Goal: Task Accomplishment & Management: Manage account settings

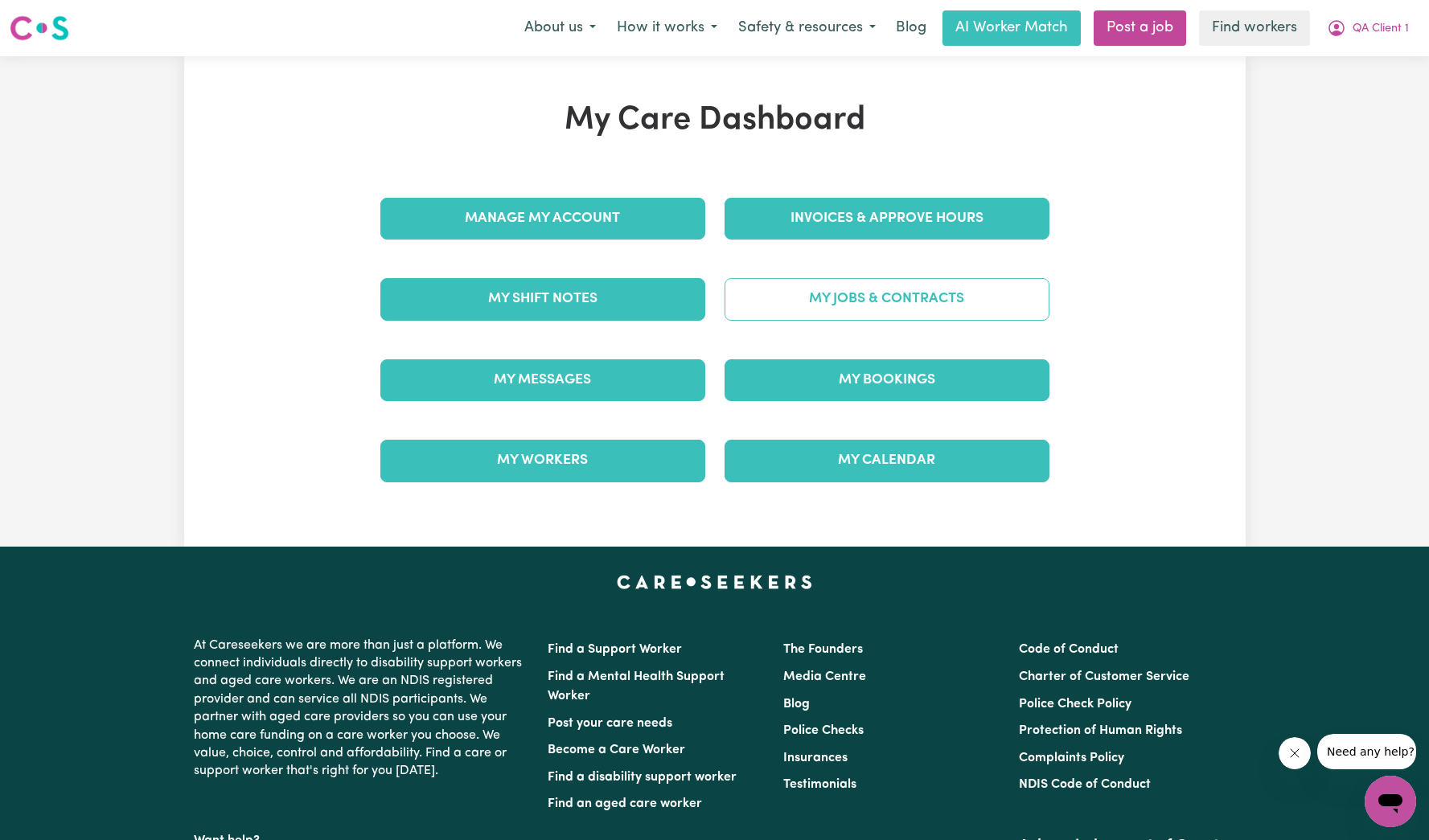
click at [873, 284] on link "My Jobs & Contracts" at bounding box center [887, 299] width 325 height 42
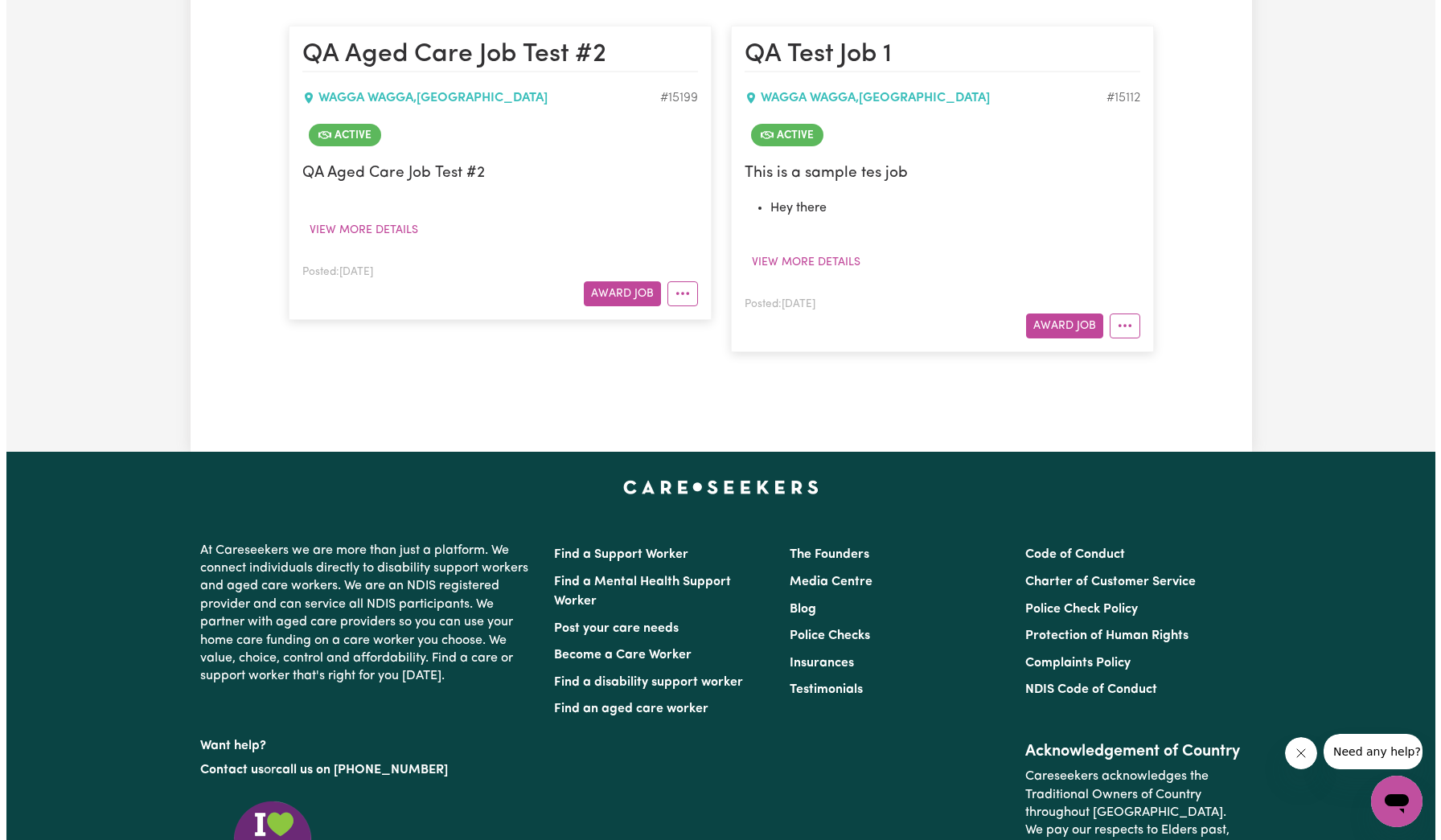
scroll to position [380, 0]
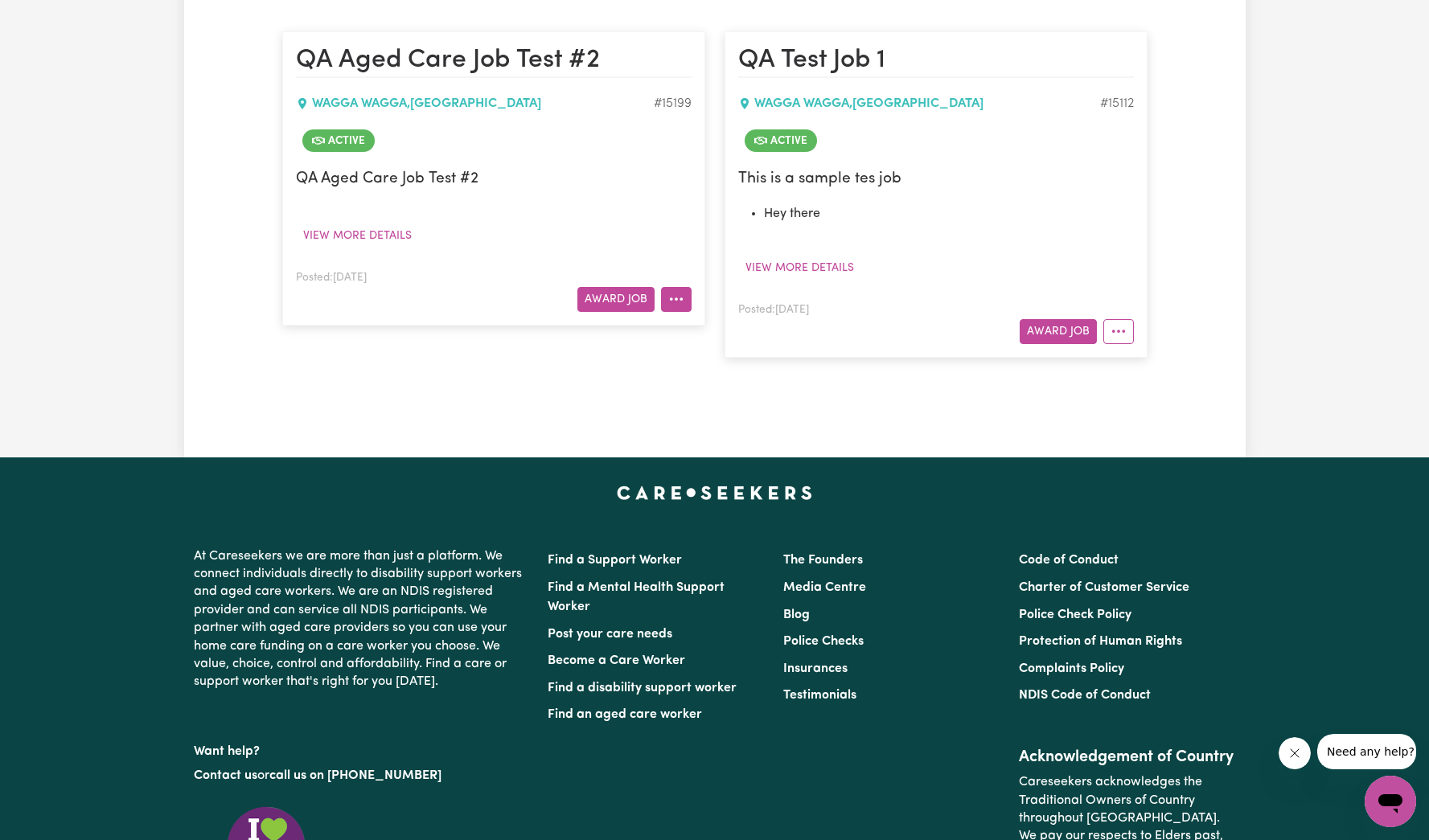
click at [678, 303] on button "More options" at bounding box center [676, 300] width 30 height 25
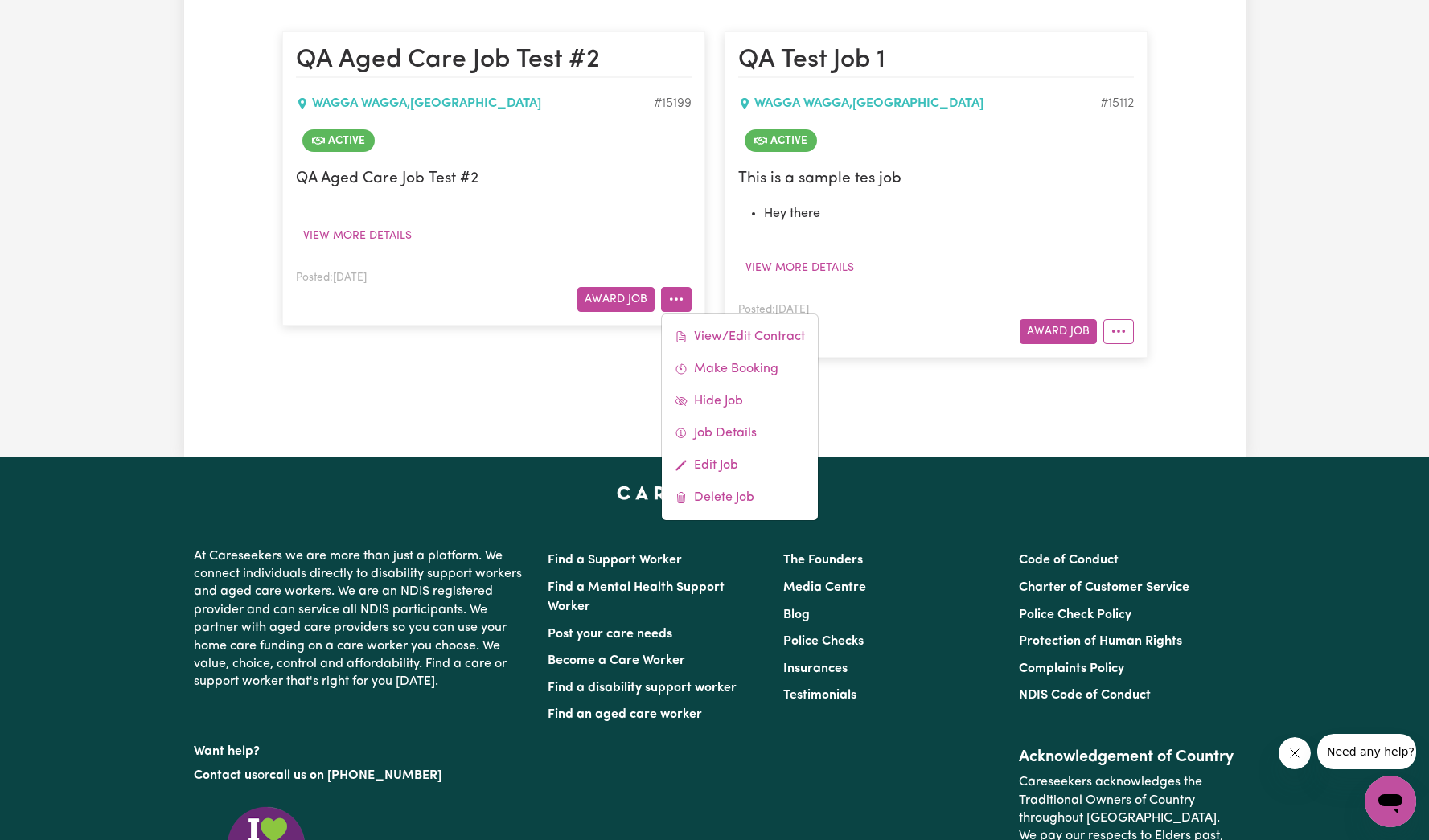
click at [710, 311] on div "QA Aged Care Job Test #[GEOGRAPHIC_DATA] # 15199 Active QA Aged Care Job Test #…" at bounding box center [494, 194] width 442 height 358
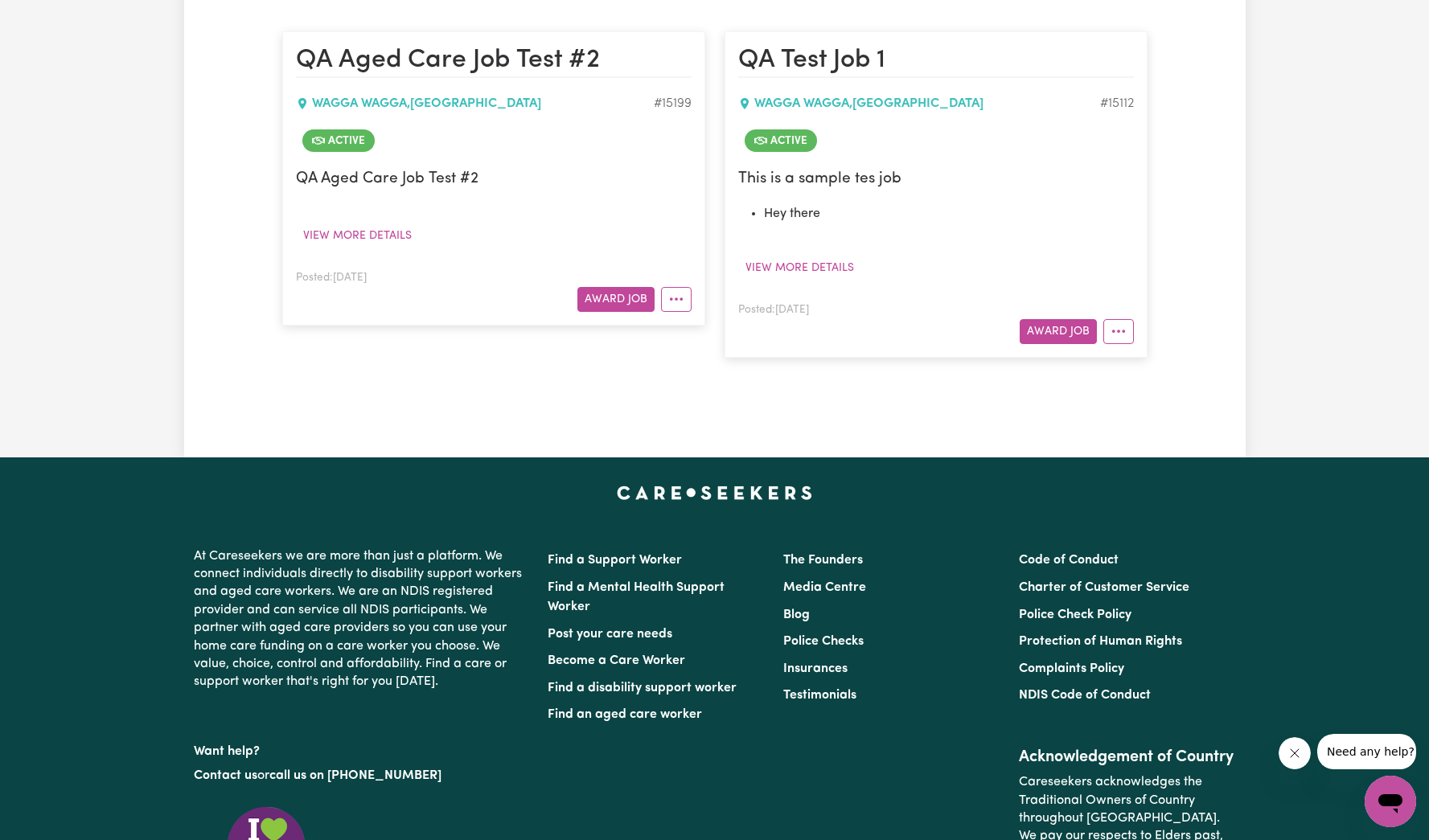
click at [710, 320] on div "QA Aged Care Job Test #[GEOGRAPHIC_DATA] # 15199 Active QA Aged Care Job Test #…" at bounding box center [494, 194] width 442 height 358
click at [690, 313] on article "QA Aged Care Job Test #[GEOGRAPHIC_DATA] # 15199 Active QA Aged Care Job Test #…" at bounding box center [494, 178] width 423 height 293
drag, startPoint x: 683, startPoint y: 305, endPoint x: 687, endPoint y: 313, distance: 8.9
click at [683, 305] on icon "More options" at bounding box center [676, 299] width 16 height 16
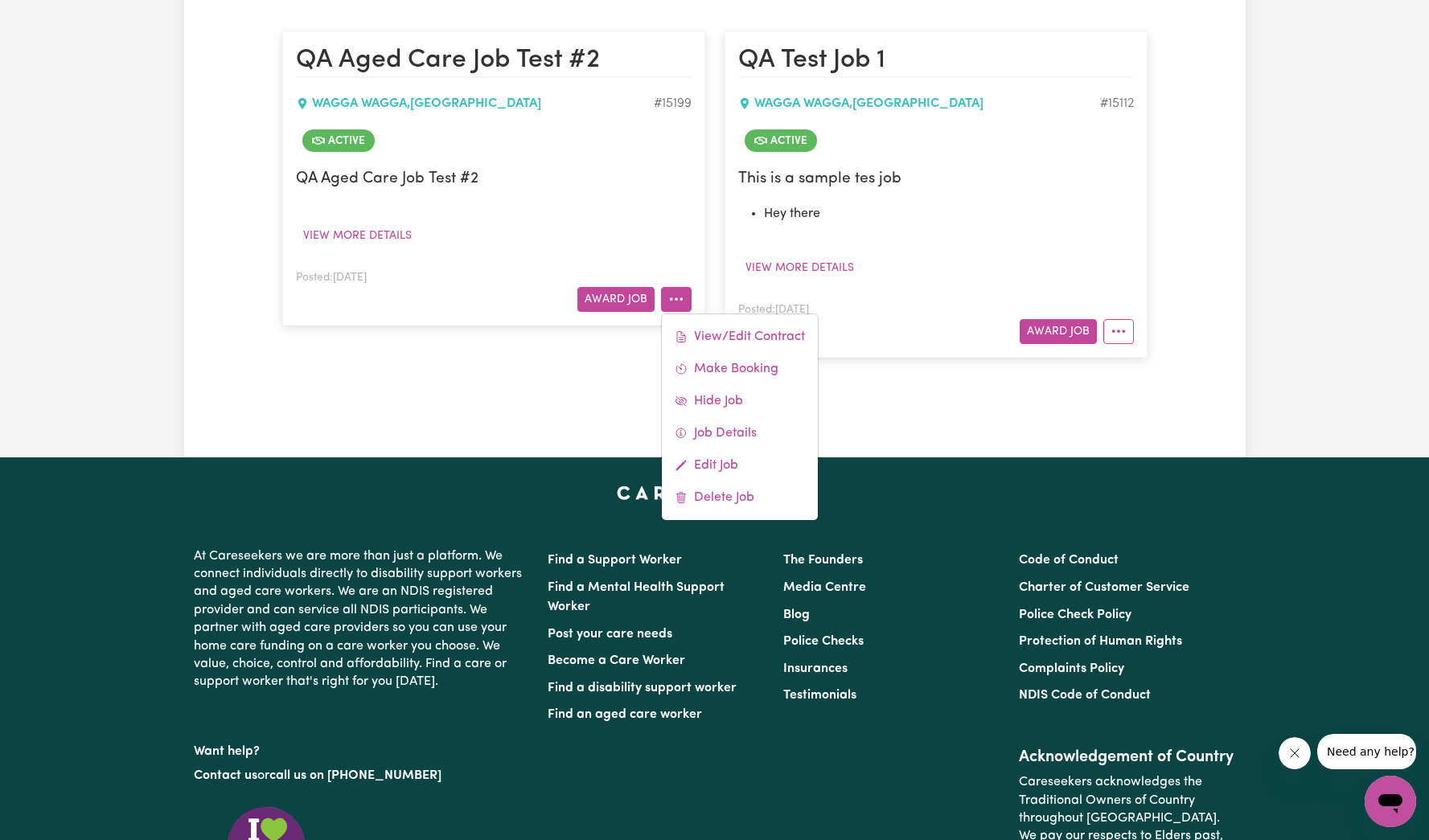
click at [690, 318] on div "View/Edit [DEMOGRAPHIC_DATA] Make Booking Hide Job Job Details Edit Job Delete …" at bounding box center [739, 417] width 157 height 207
click at [699, 338] on link "View/Edit Contract" at bounding box center [739, 336] width 156 height 32
select select "WEEKDAY_DAYTIME"
select select "ASSISTANCE_SELF_CARE"
select select "ONE"
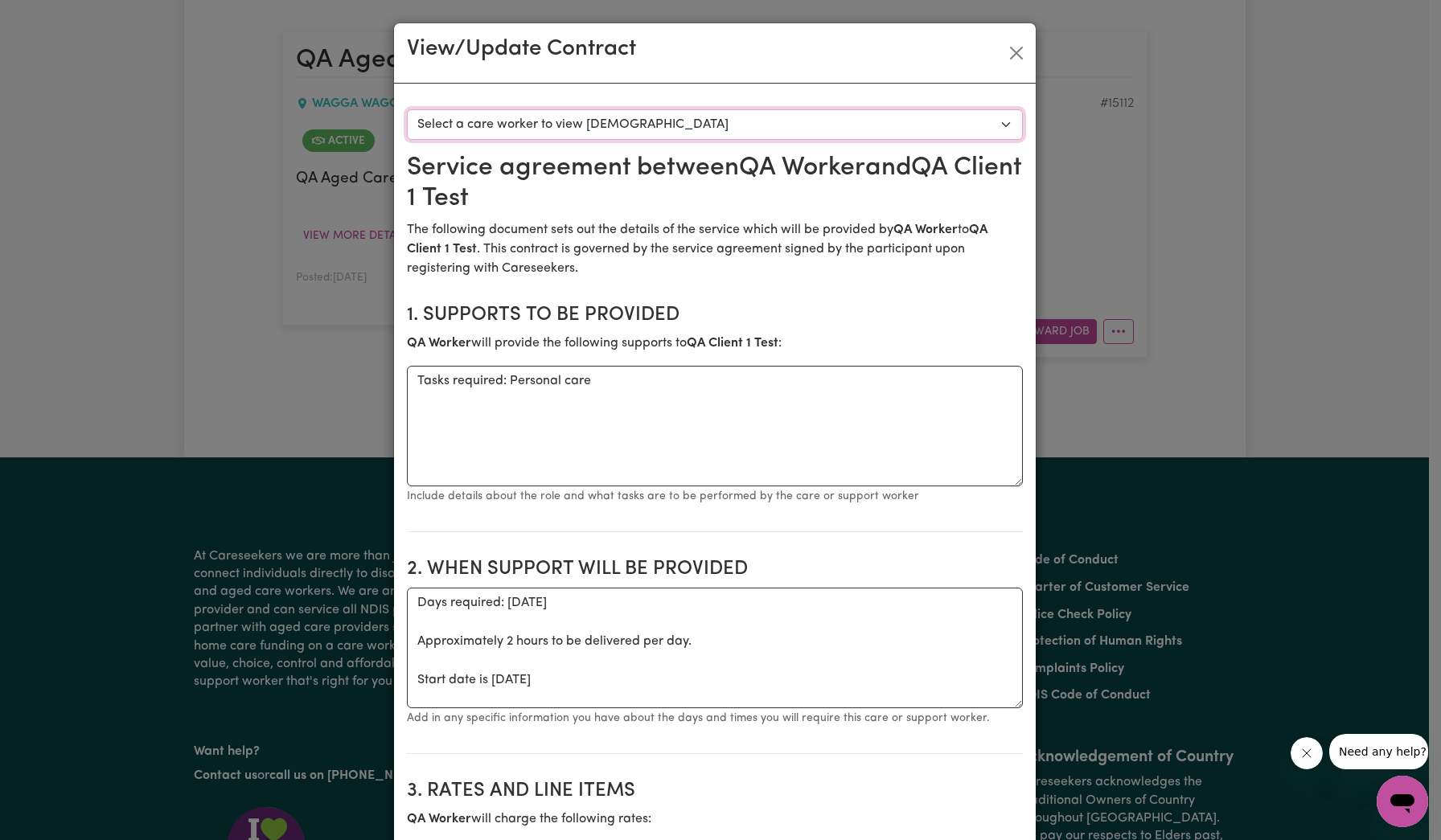
click at [769, 117] on select "Select a care worker to view [DEMOGRAPHIC_DATA] #10666 - QA Worker 1 Test ([DEM…" at bounding box center [715, 124] width 616 height 30
select select "10278"
click at [407, 110] on select "Select a care worker to view [DEMOGRAPHIC_DATA] #10666 - QA Worker 1 Test ([DEM…" at bounding box center [715, 124] width 616 height 30
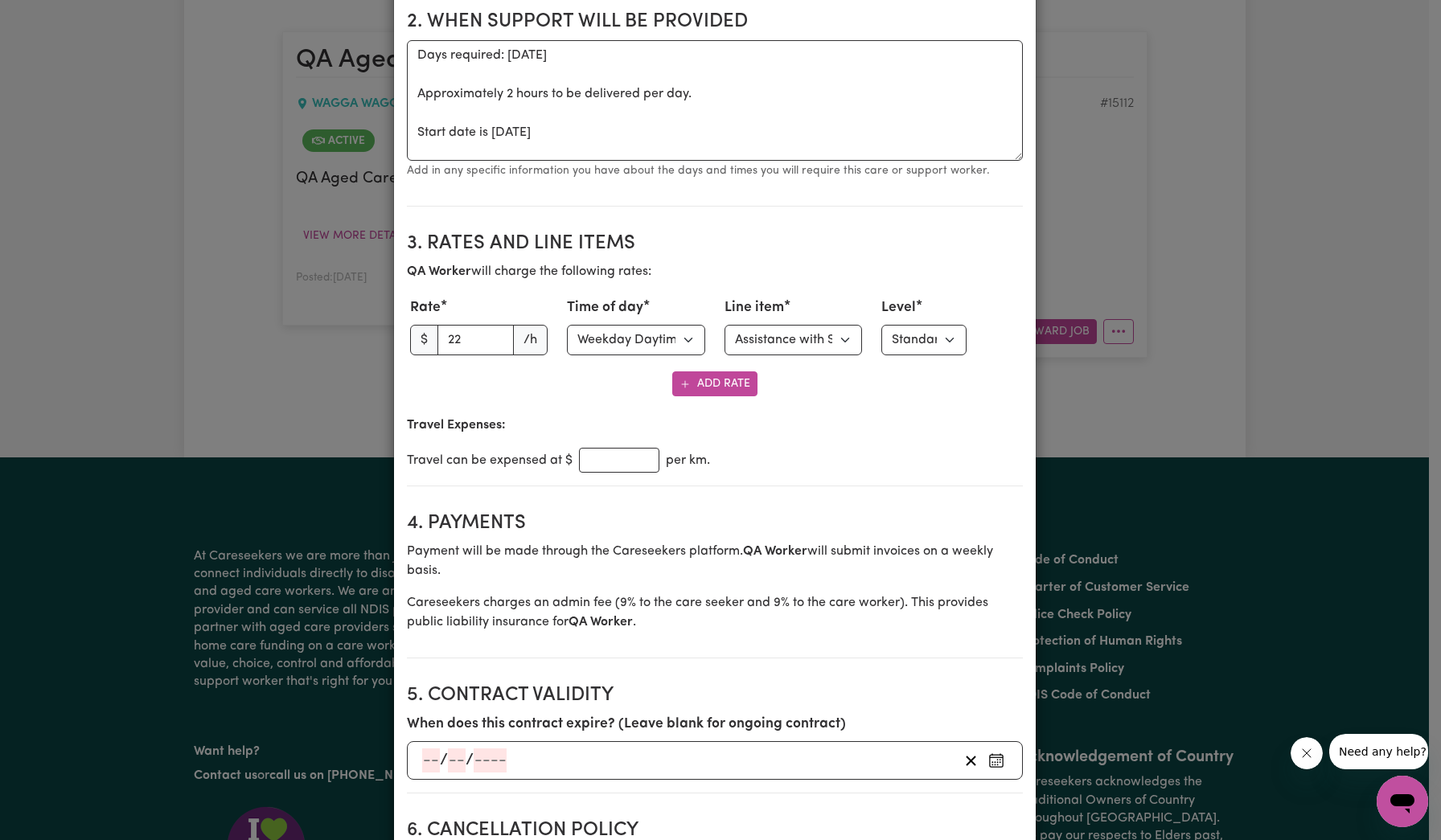
scroll to position [558, 0]
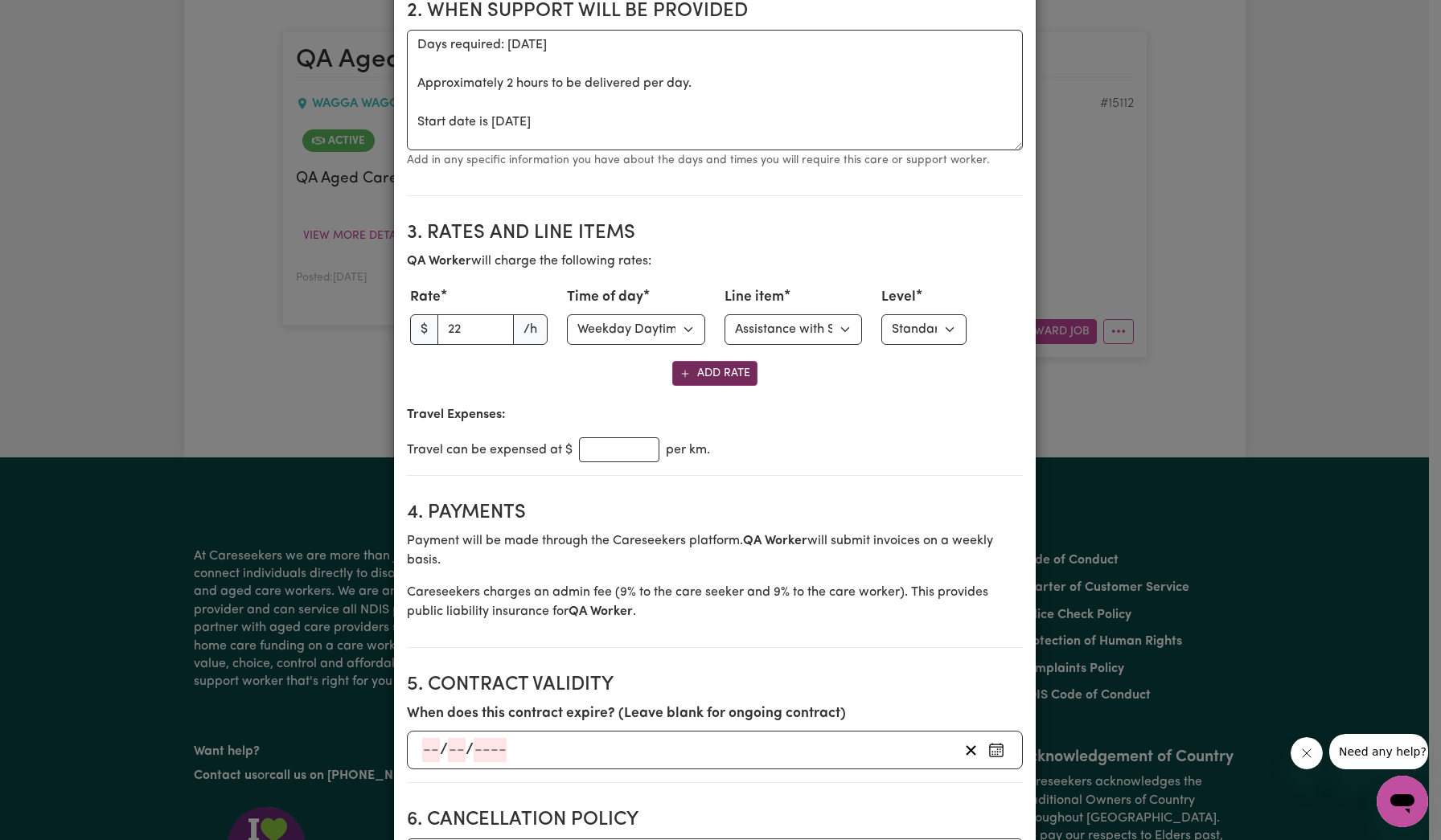
click at [707, 373] on button "Add Rate" at bounding box center [715, 373] width 85 height 25
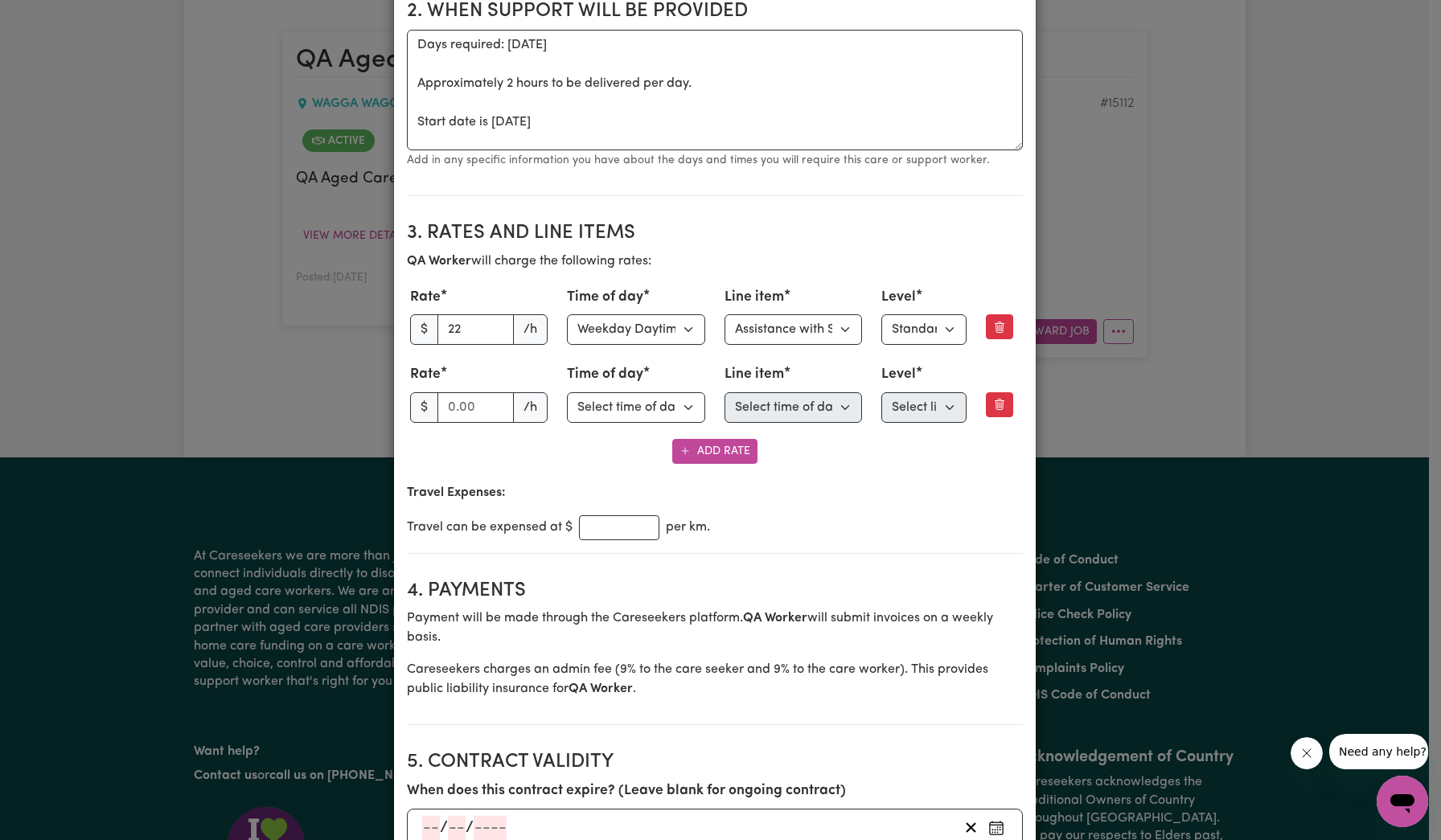
click at [630, 423] on div "Rate $ /h Time of day Select time of day Weekday Daytime Weekday Evening [DATE]…" at bounding box center [715, 393] width 616 height 65
click at [633, 413] on select "Select time of day Weekday Daytime Weekday Evening [DATE] [DATE] Public Holiday…" at bounding box center [635, 407] width 138 height 30
select select "WEEKDAY_EVENING"
click at [567, 392] on select "Select time of day Weekday Daytime Weekday Evening [DATE] [DATE] Public Holiday…" at bounding box center [635, 407] width 138 height 30
click at [473, 412] on input "number" at bounding box center [476, 407] width 77 height 30
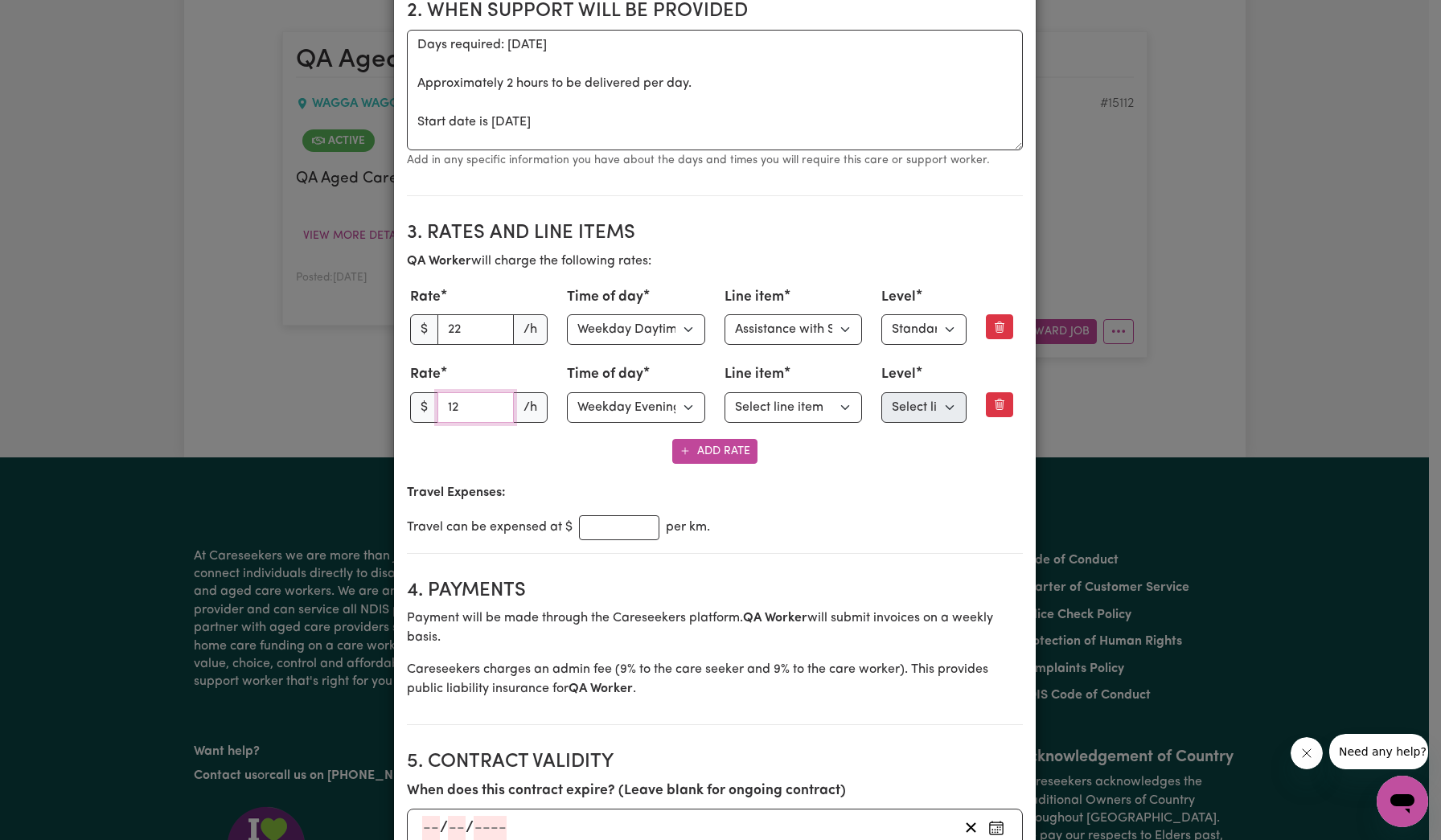
type input "12"
click at [764, 406] on select "Select line item Assistance with Self Care Activities Assistance with personal …" at bounding box center [793, 407] width 138 height 30
click at [725, 392] on select "Select line item Assistance with Self Care Activities Assistance with personal …" at bounding box center [793, 407] width 138 height 30
click at [825, 410] on select "Select line item Assistance with Self Care Activities Assistance with personal …" at bounding box center [793, 407] width 138 height 30
select select "OTHER"
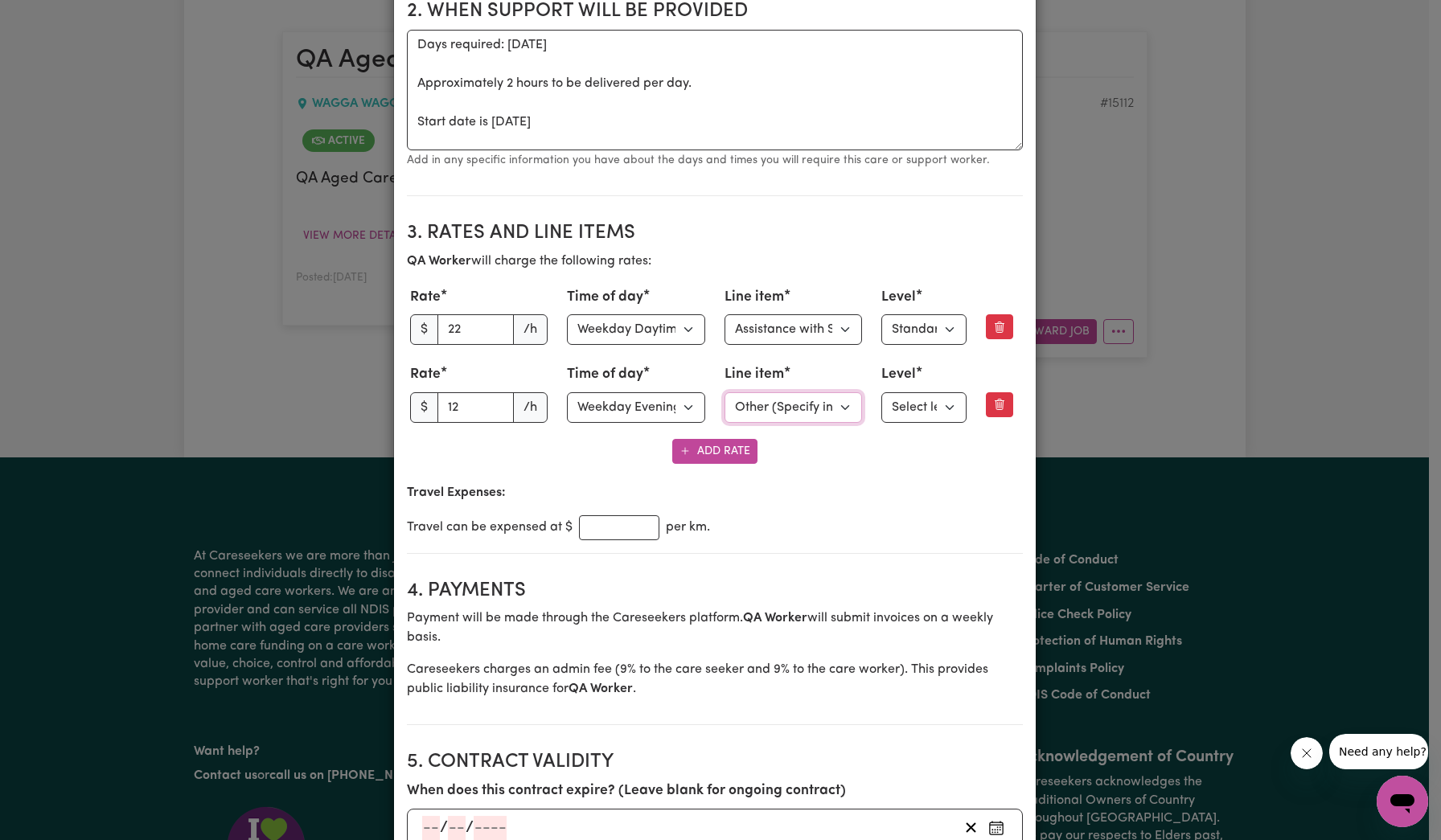
click at [725, 423] on select "Select line item Assistance with Self Care Activities Assistance with personal …" at bounding box center [793, 407] width 138 height 30
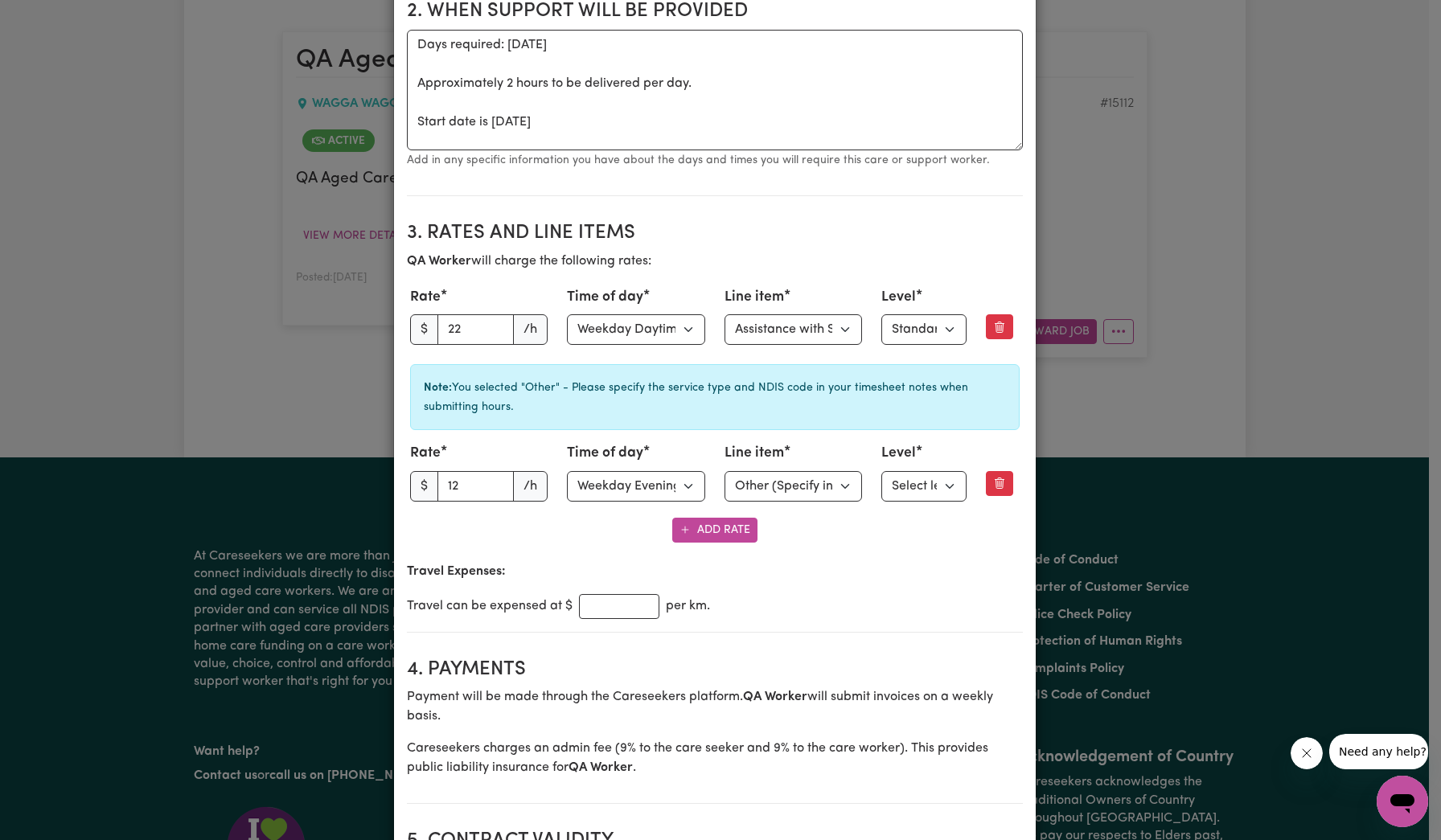
click at [933, 418] on div "Note: You selected "Other" - Please specify the service type and NDIS code in y…" at bounding box center [715, 397] width 609 height 66
click at [912, 485] on select "Select level Standard Level 1 High Intensity Level 2" at bounding box center [924, 485] width 85 height 30
select select "TWO"
click at [881, 471] on select "Select level Standard Level 1 High Intensity Level 2" at bounding box center [924, 485] width 85 height 30
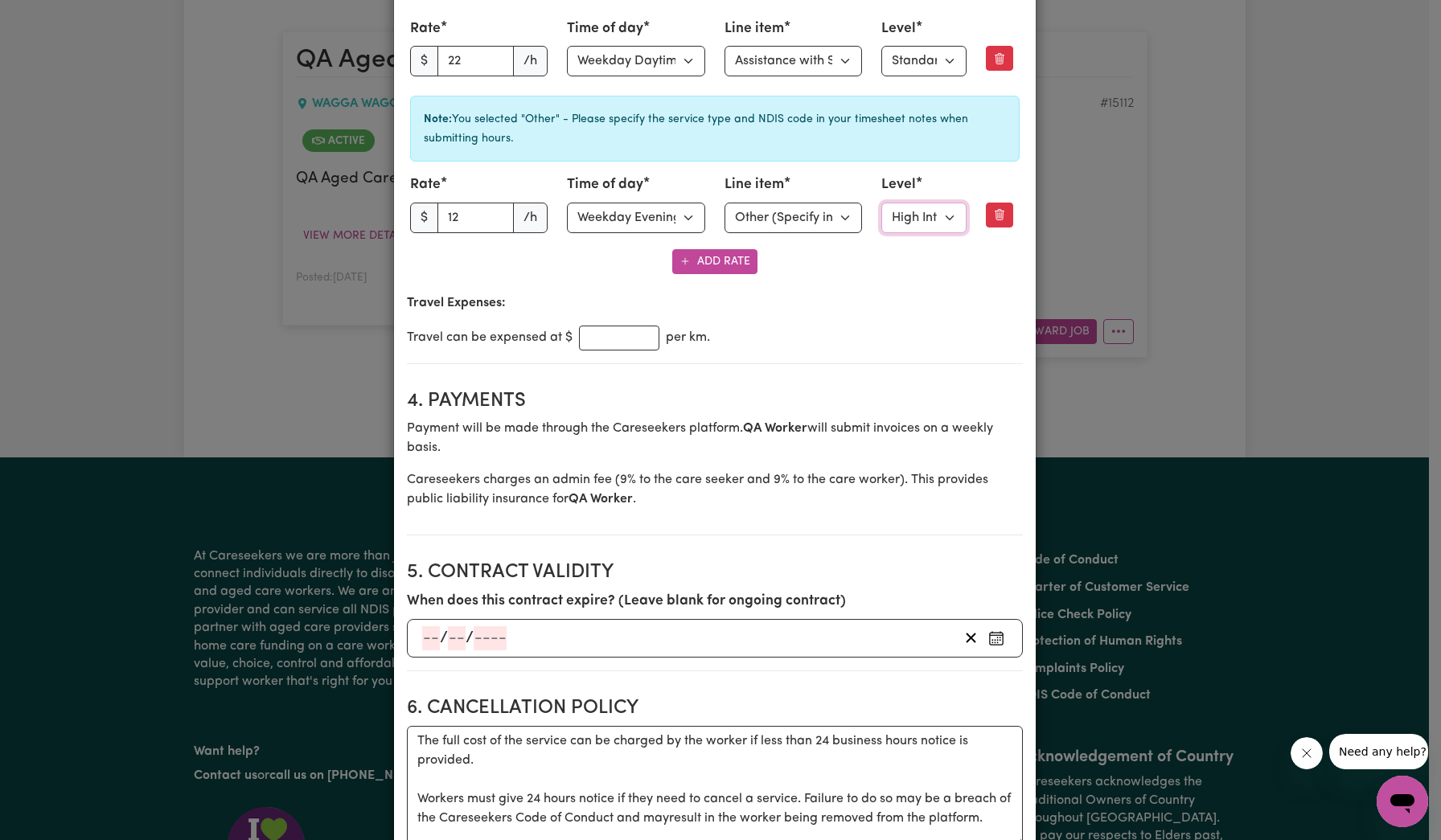
scroll to position [775, 0]
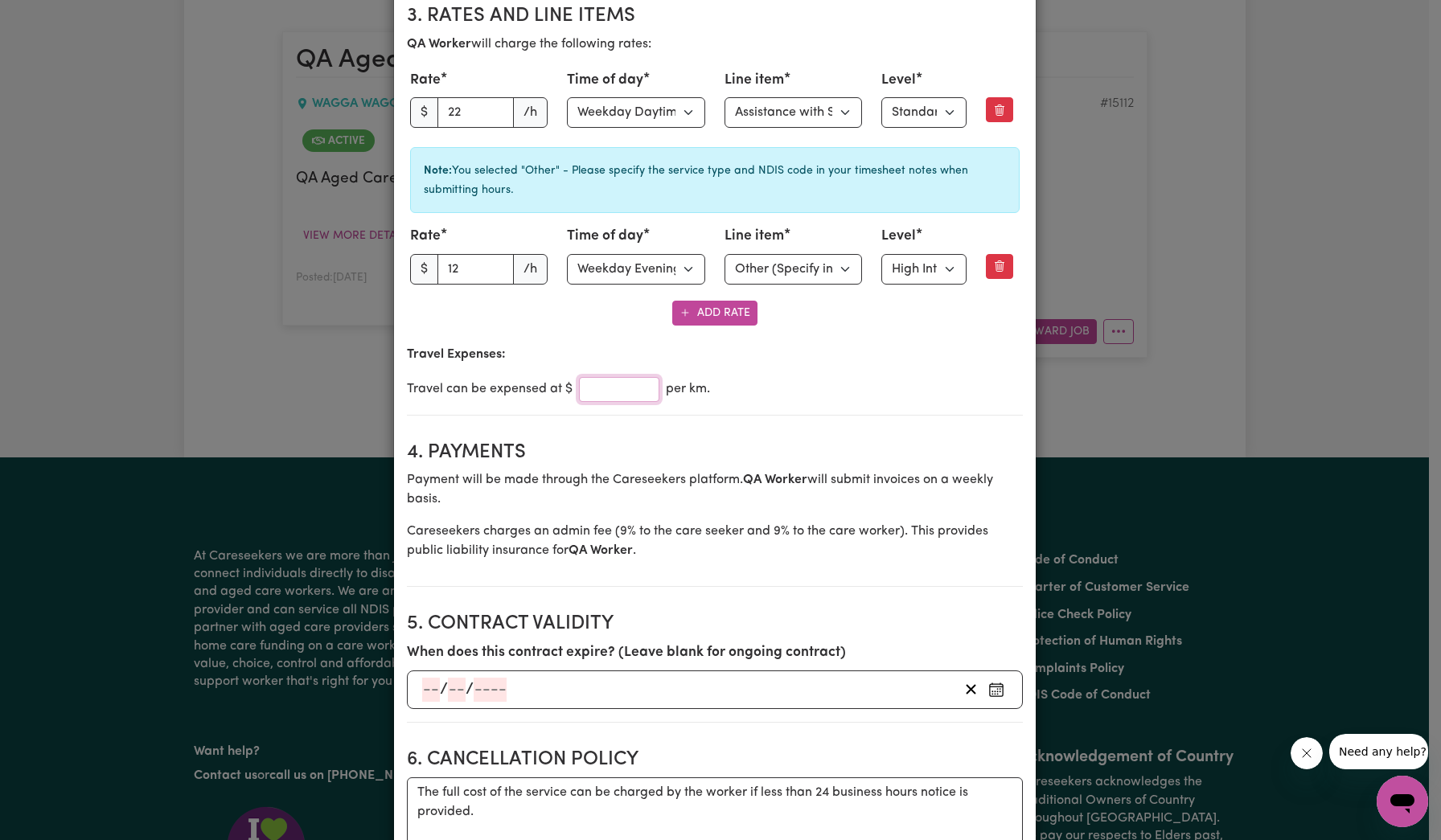
click at [620, 393] on input "number" at bounding box center [619, 390] width 80 height 25
type input "2"
click at [770, 391] on div "Travel can be expensed at $ 2 per km." at bounding box center [715, 390] width 616 height 25
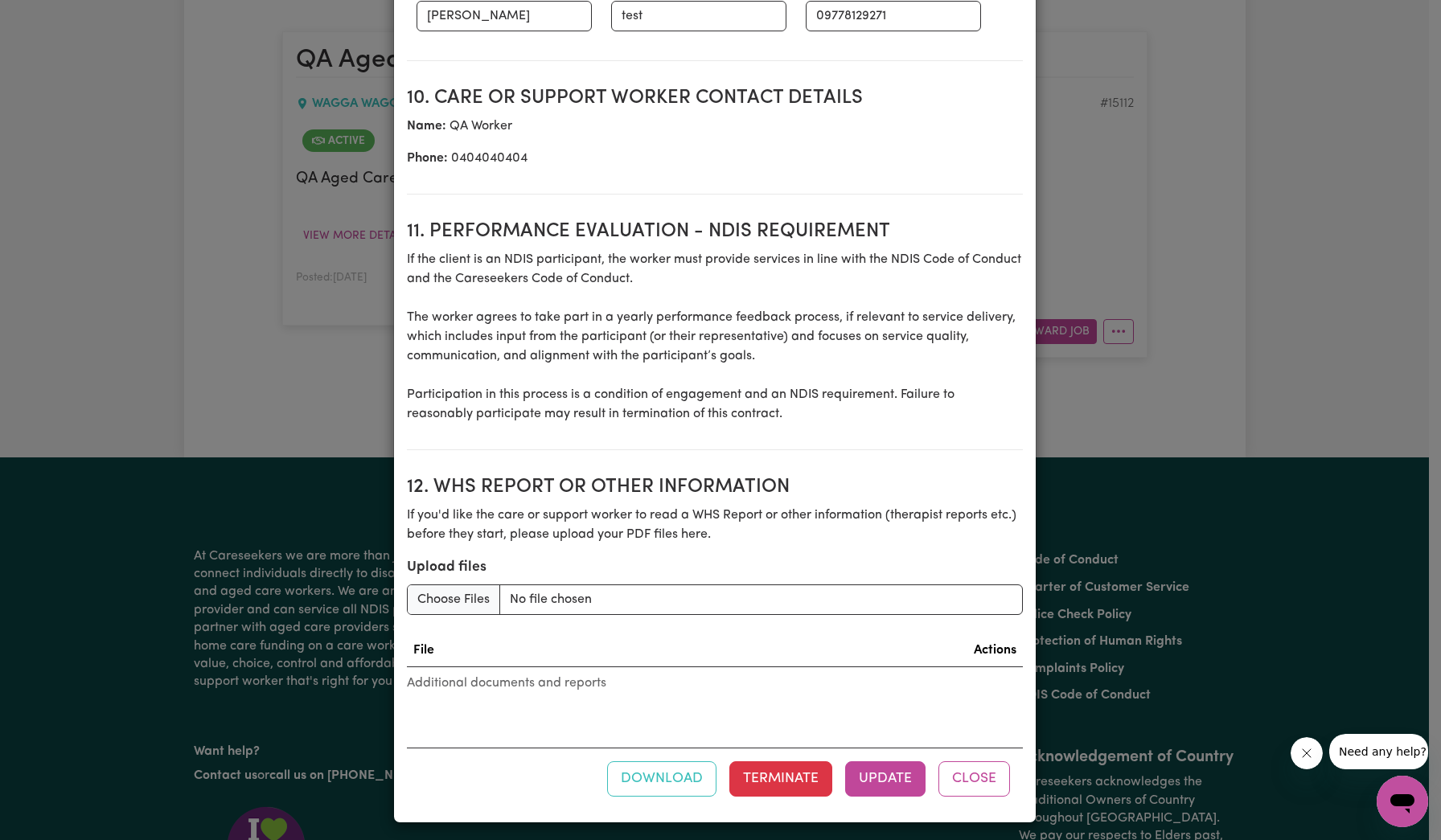
scroll to position [2164, 0]
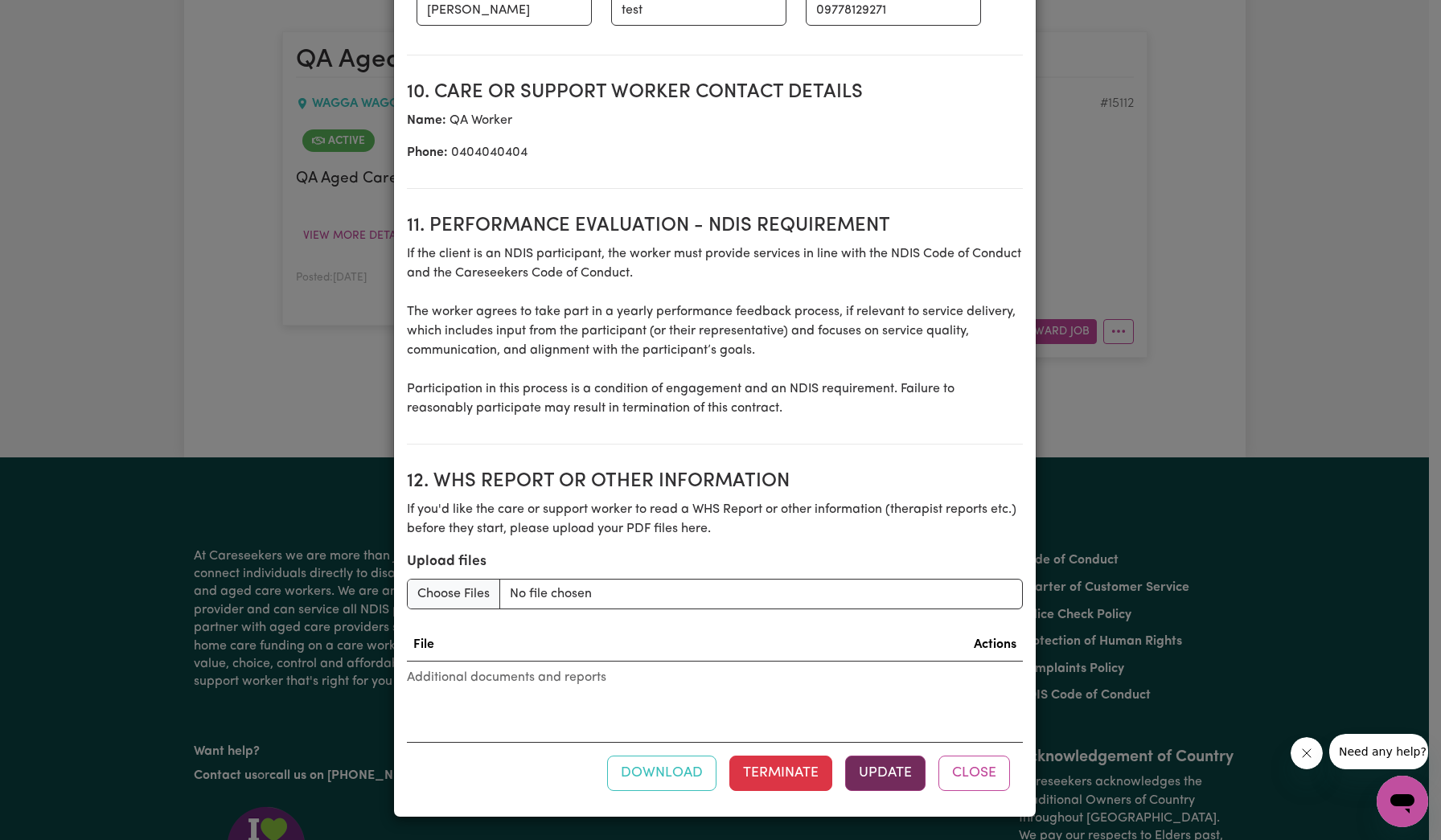
click at [880, 768] on button "Update" at bounding box center [885, 773] width 80 height 35
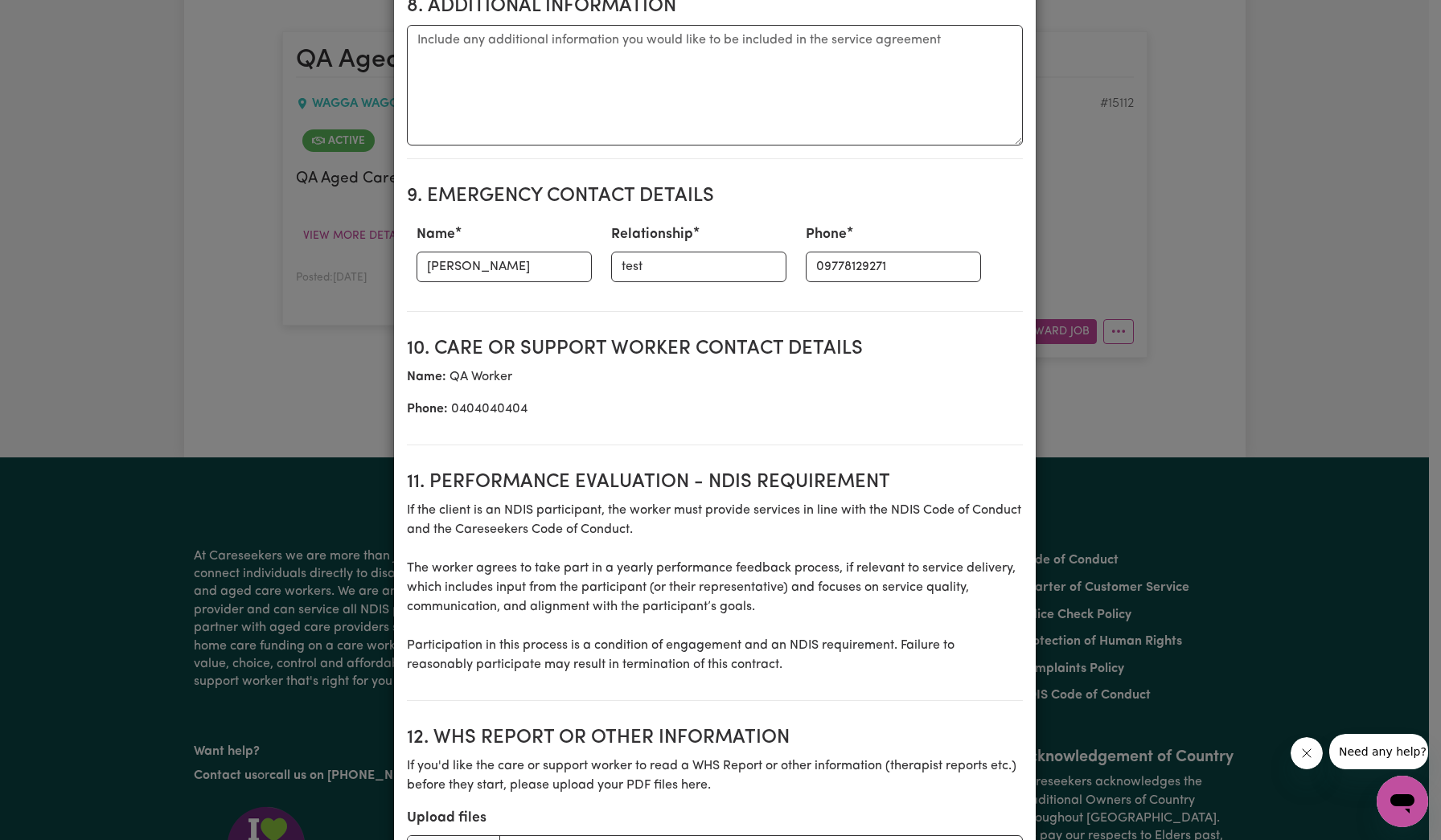
scroll to position [2224, 0]
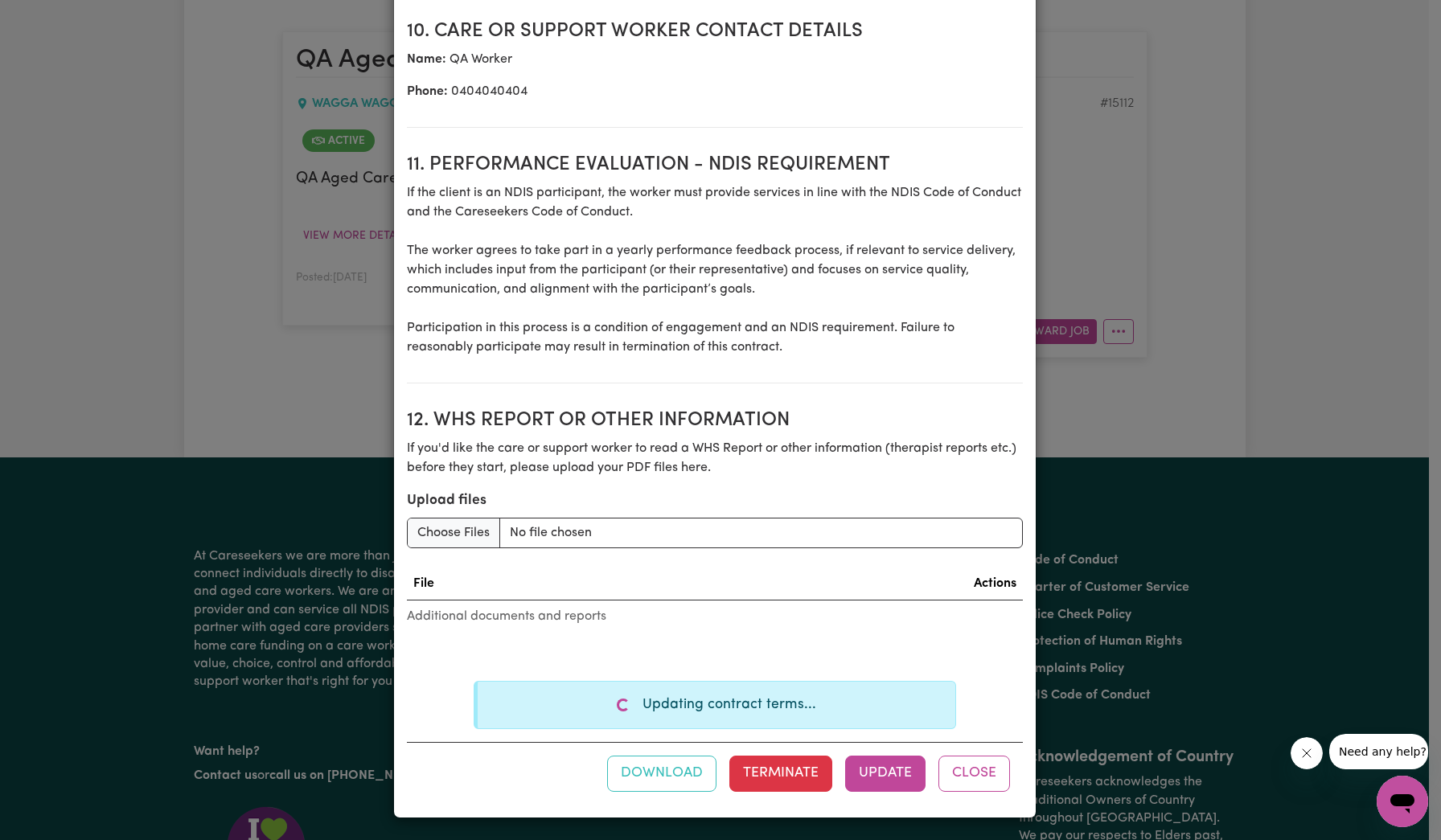
click at [1309, 755] on icon "Close message from company" at bounding box center [1306, 753] width 13 height 13
click at [873, 765] on button "Update" at bounding box center [885, 773] width 80 height 35
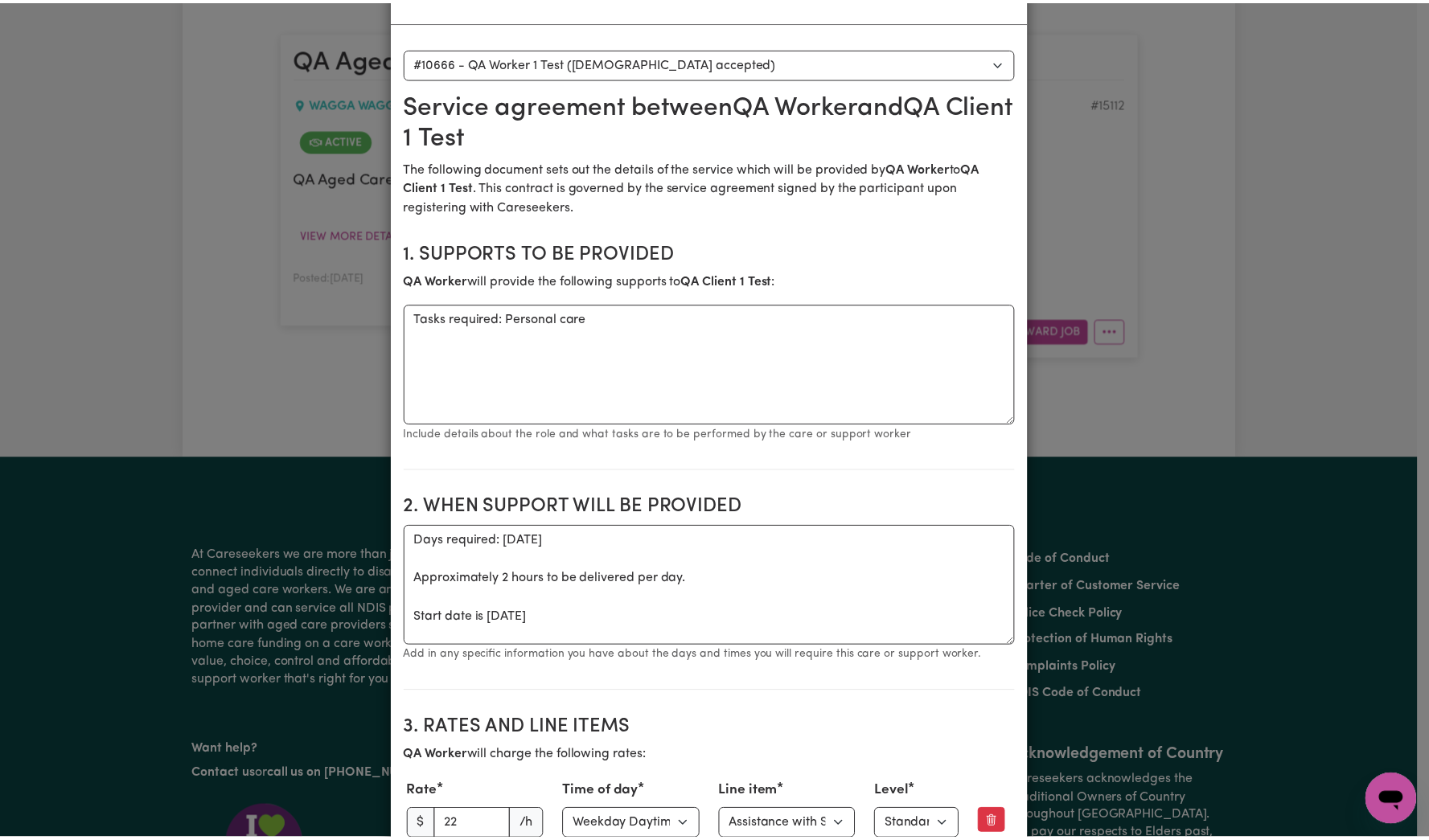
scroll to position [0, 0]
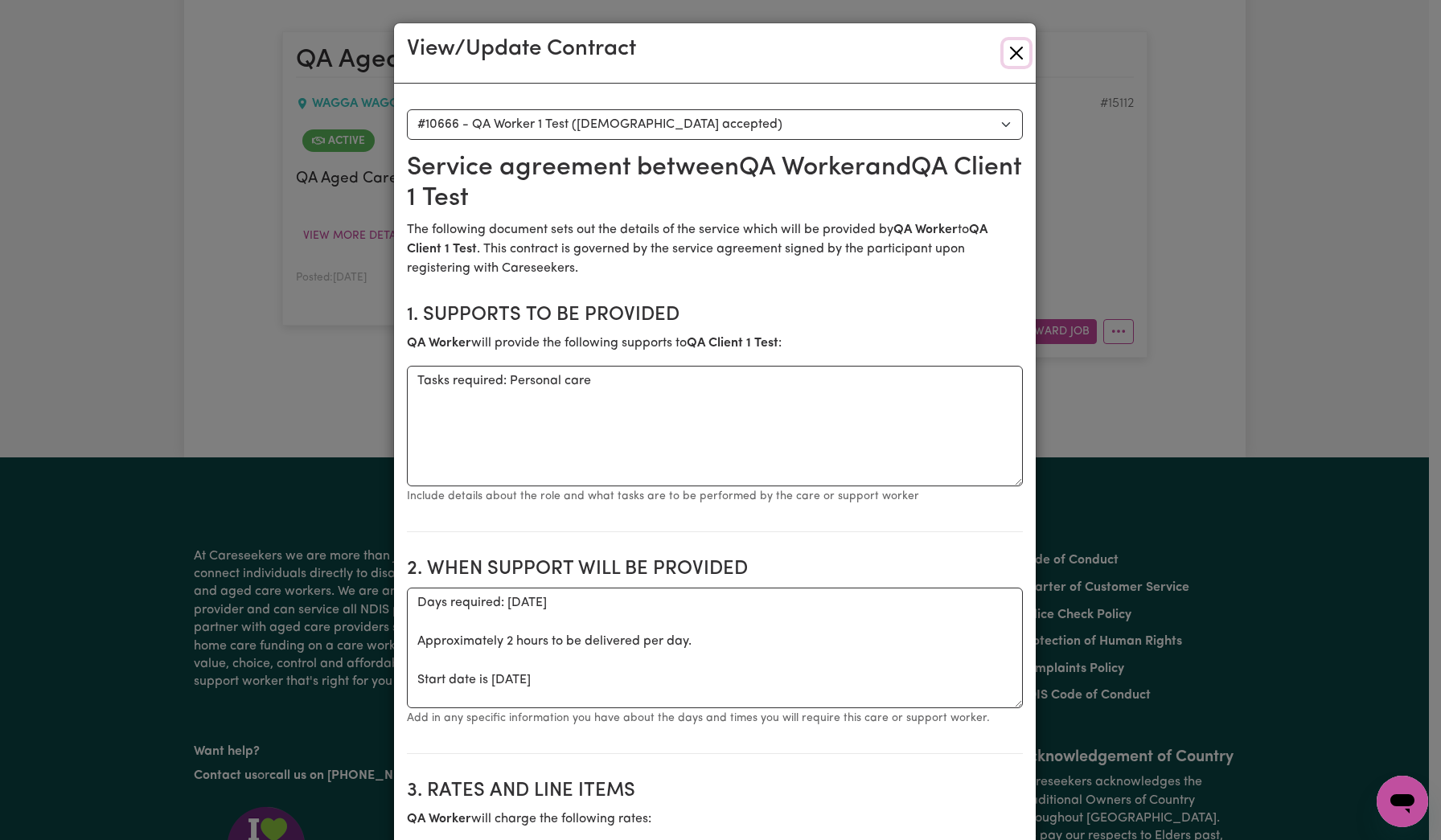
click at [1004, 59] on button "Close" at bounding box center [1016, 52] width 25 height 25
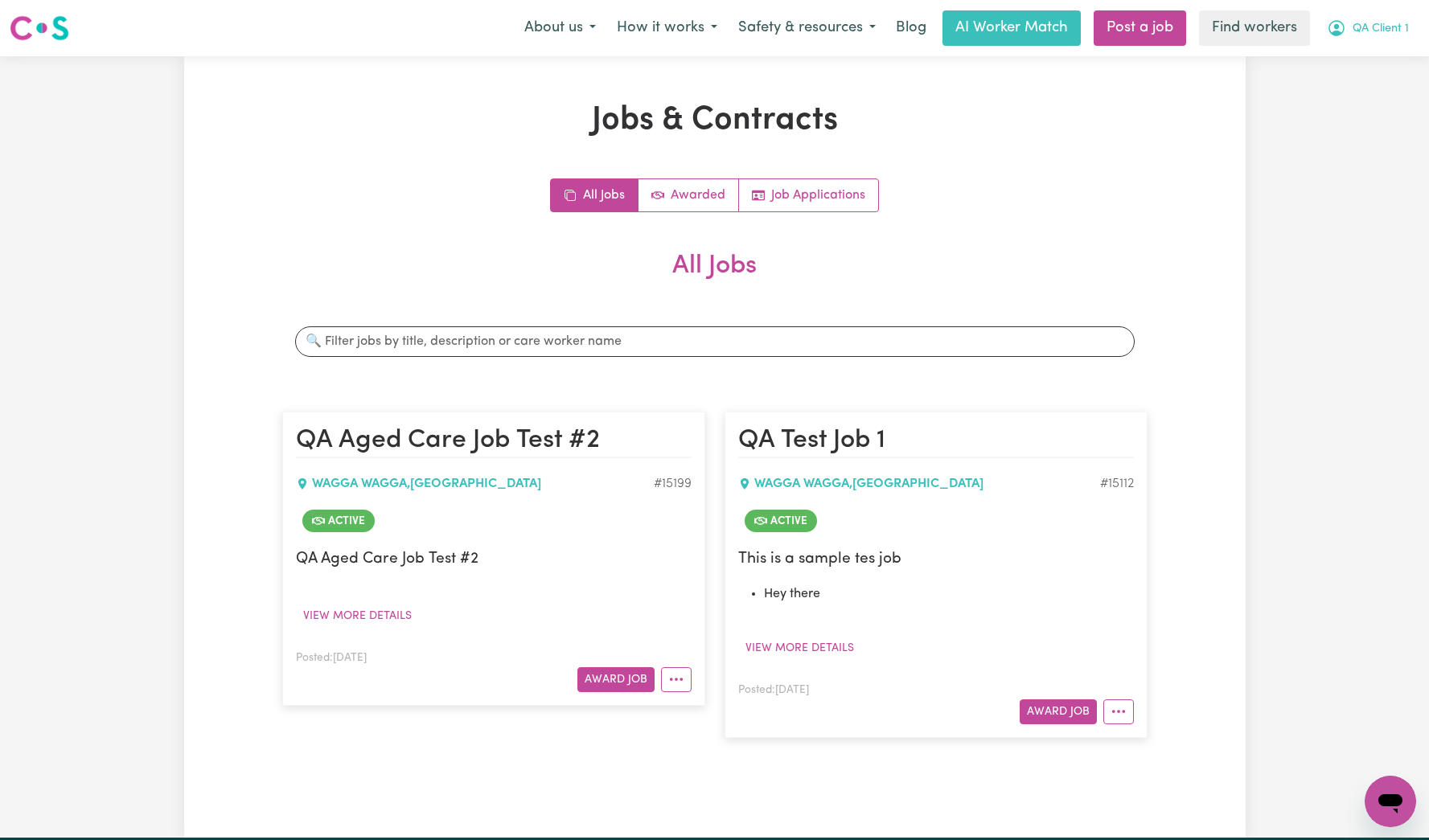
click at [1392, 31] on span "QA Client 1" at bounding box center [1381, 29] width 57 height 18
click at [1371, 67] on link "My Dashboard" at bounding box center [1354, 62] width 127 height 30
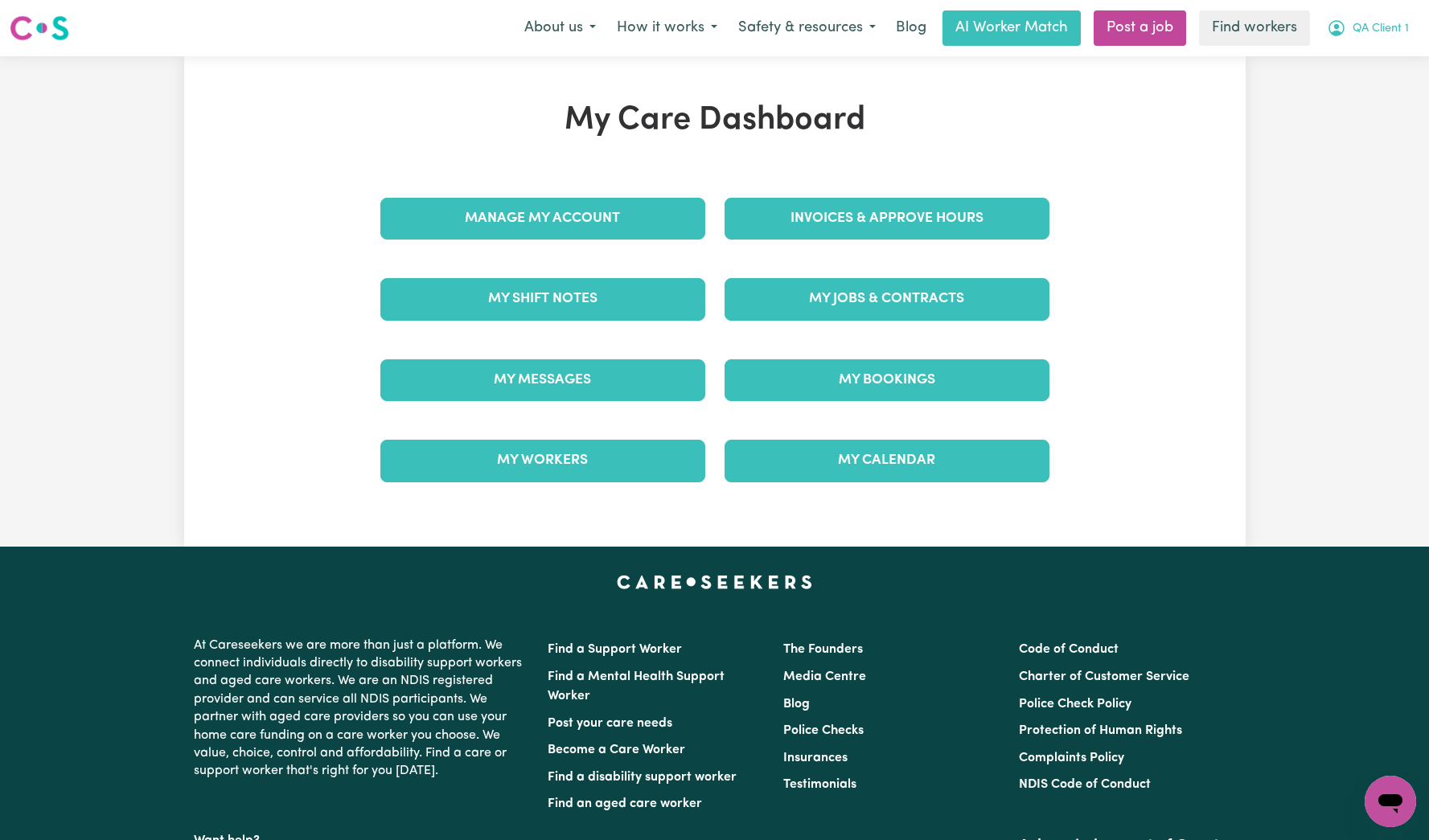
click at [1398, 23] on span "QA Client 1" at bounding box center [1381, 29] width 57 height 18
